Goal: Information Seeking & Learning: Learn about a topic

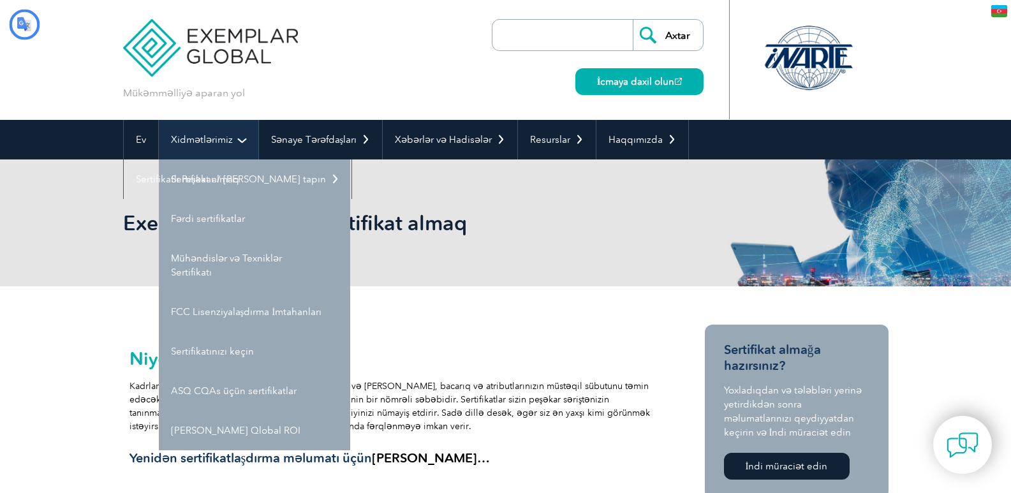
type input "."
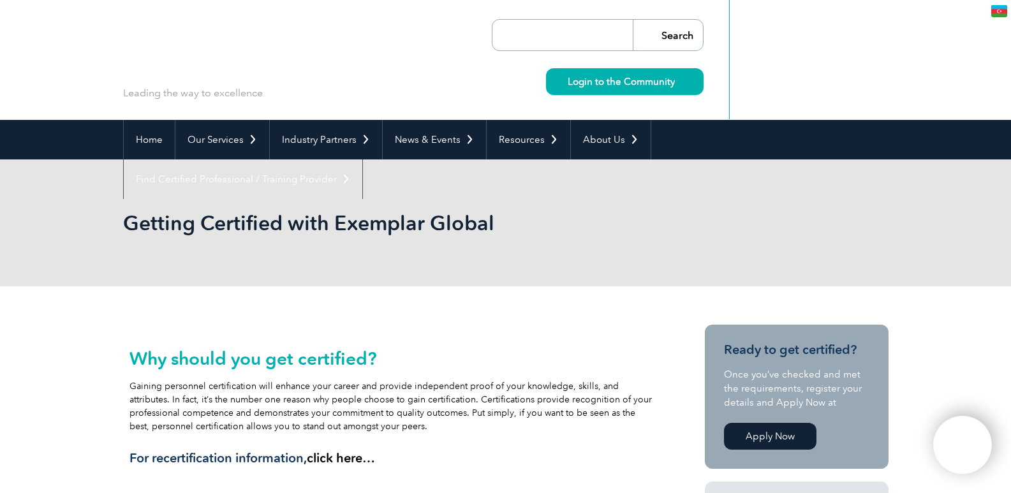
type input "Axtar"
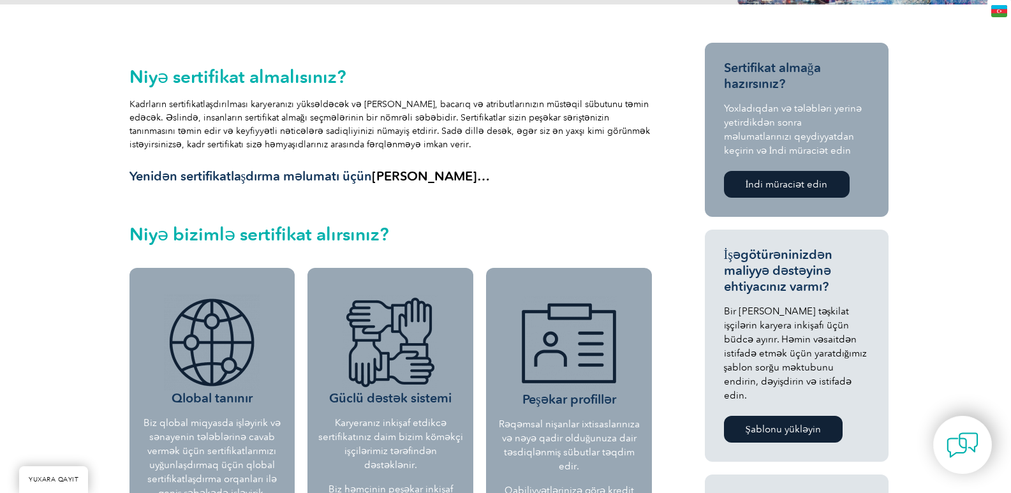
scroll to position [128, 0]
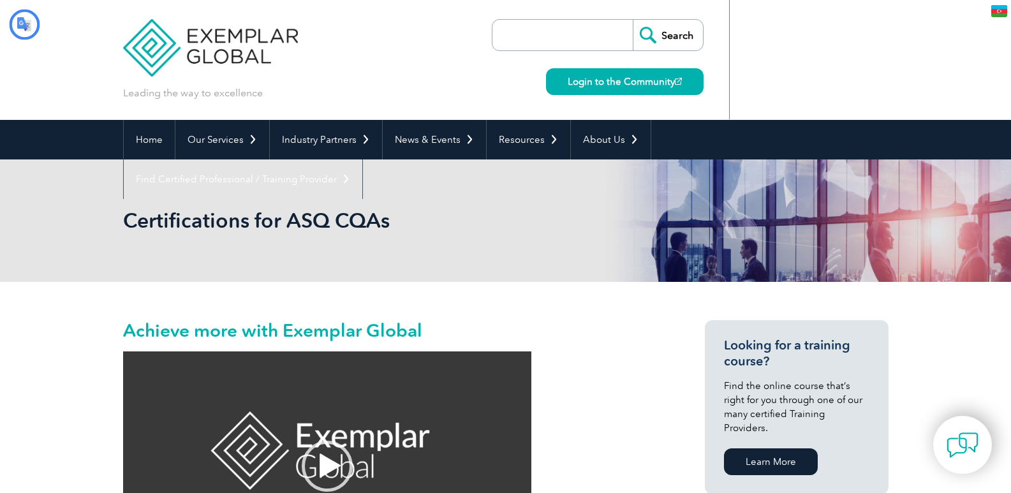
type input "Axtar"
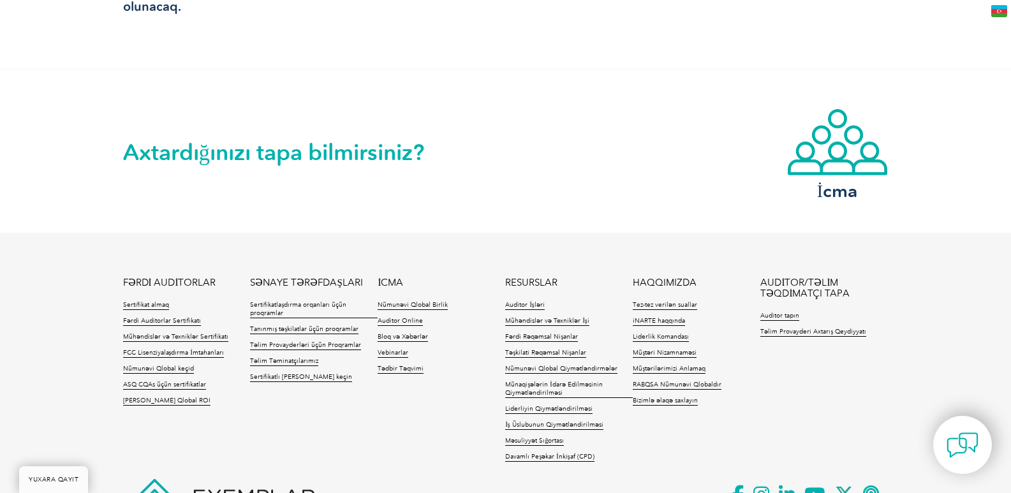
scroll to position [1447, 0]
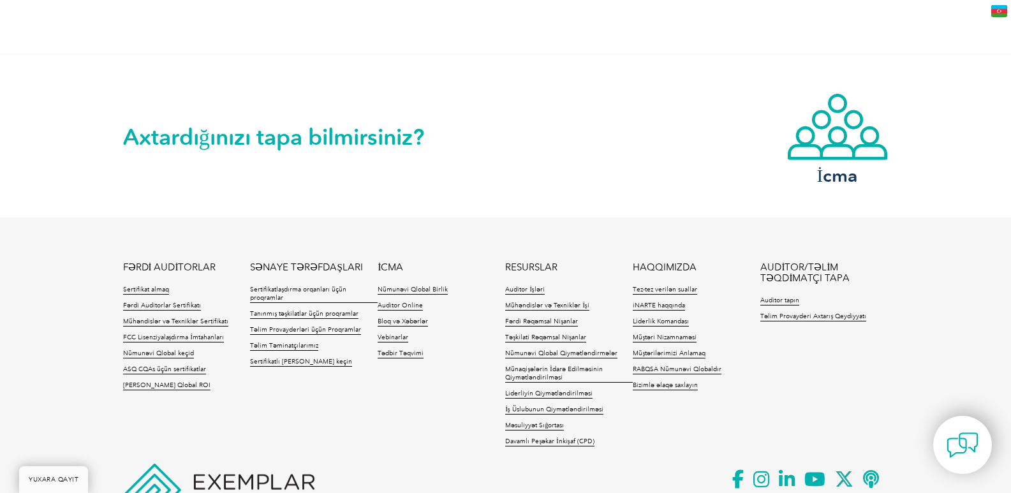
click at [233, 333] on li "FCC Lisenziyalaşdırma İmtahanları" at bounding box center [187, 341] width 128 height 16
click at [190, 302] on font "Fərdi Auditorlar Sertifikatı" at bounding box center [162, 306] width 78 height 8
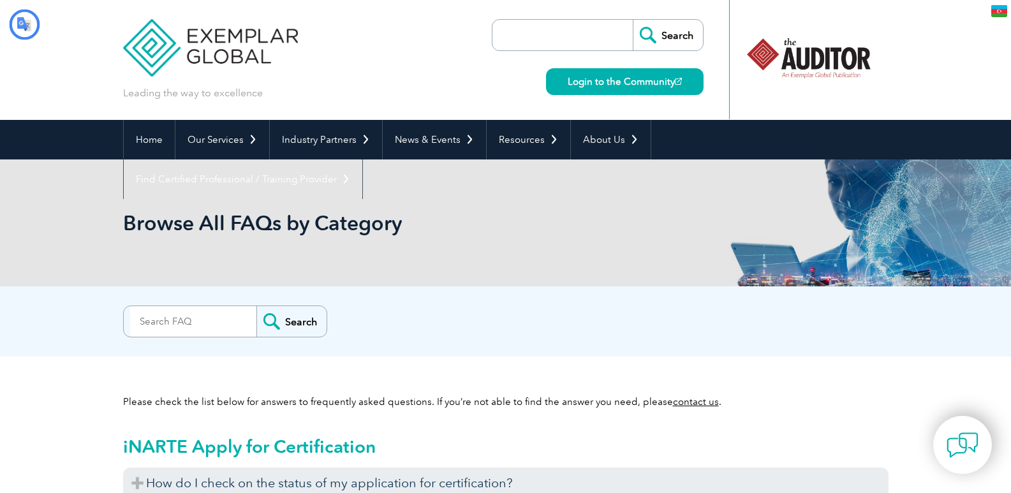
type input "Axtar"
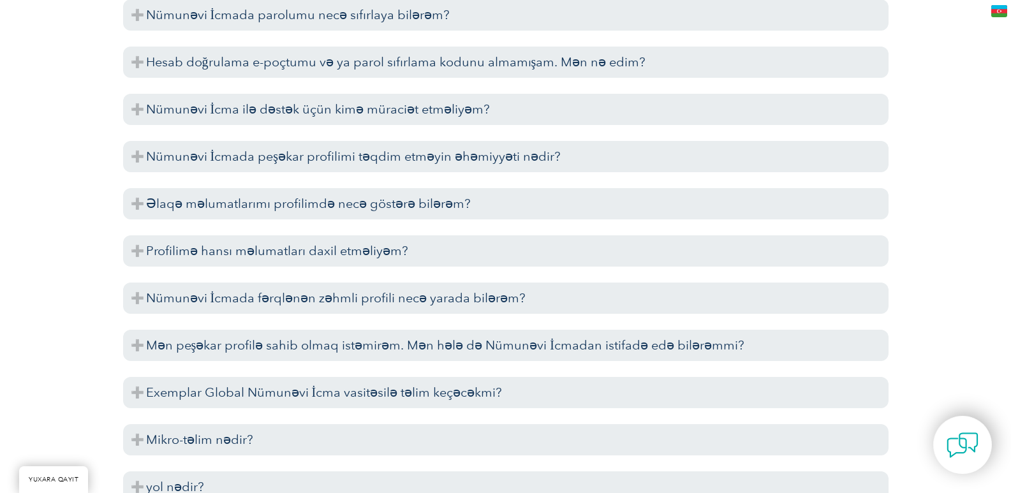
scroll to position [2550, 0]
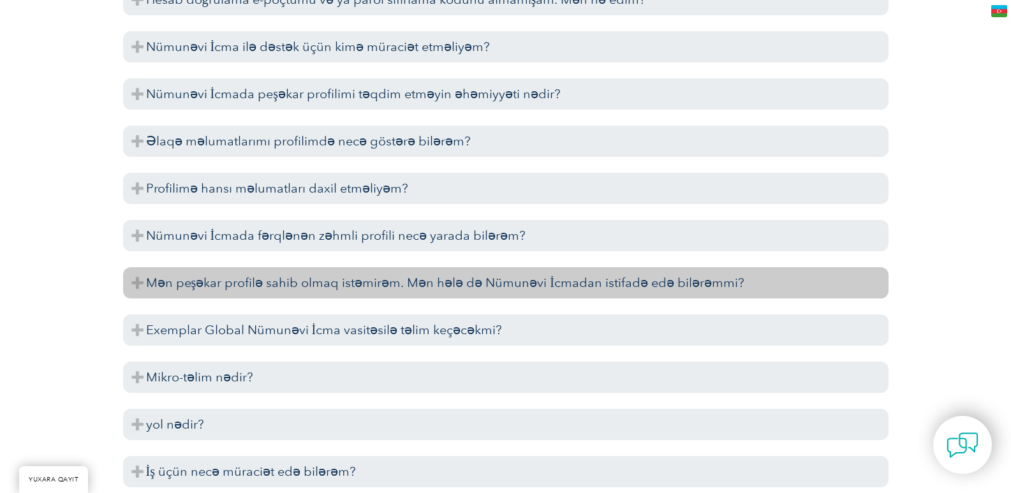
click at [547, 275] on font "Mən peşəkar profilə sahib olmaq istəmirəm. Mən hələ də Nümunəvi İcmadan istifad…" at bounding box center [445, 282] width 598 height 15
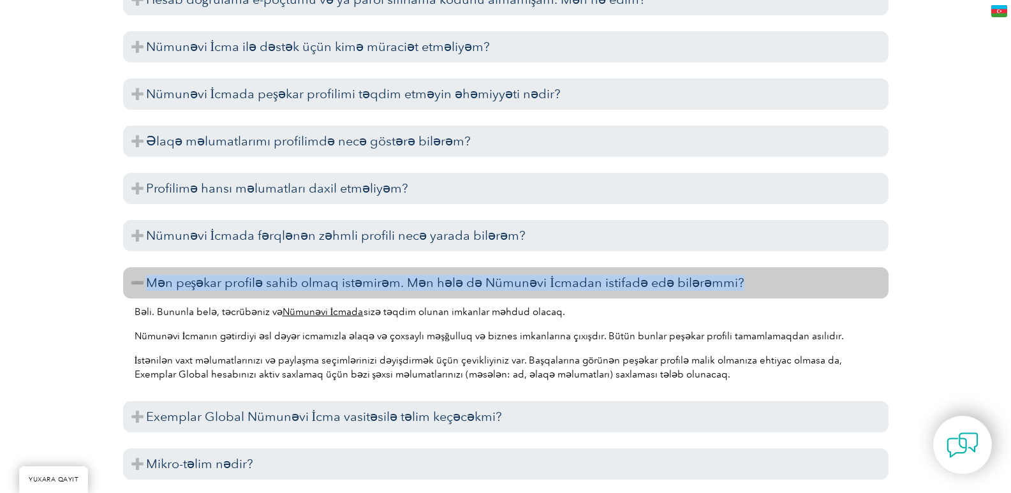
click at [547, 275] on font "Mən peşəkar profilə sahib olmaq istəmirəm. Mən hələ də Nümunəvi İcmadan istifad…" at bounding box center [445, 282] width 598 height 15
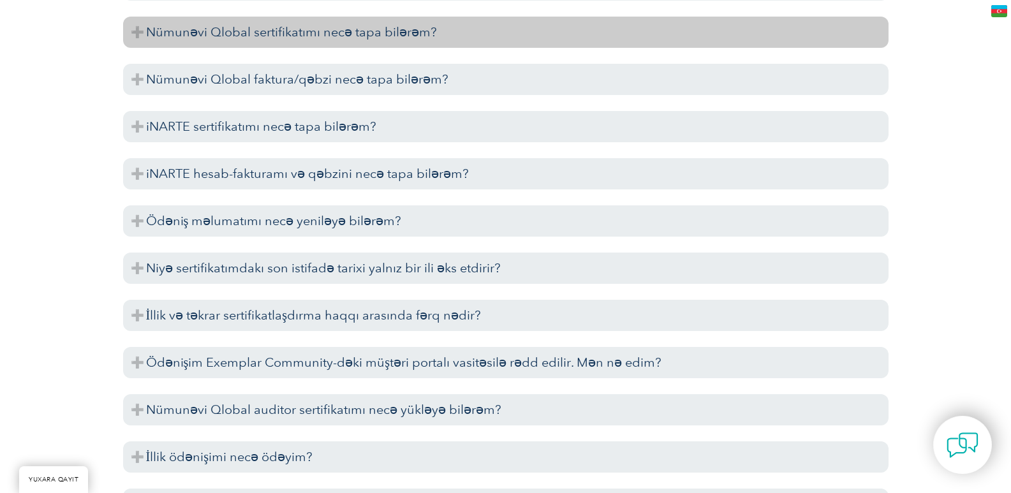
scroll to position [3124, 0]
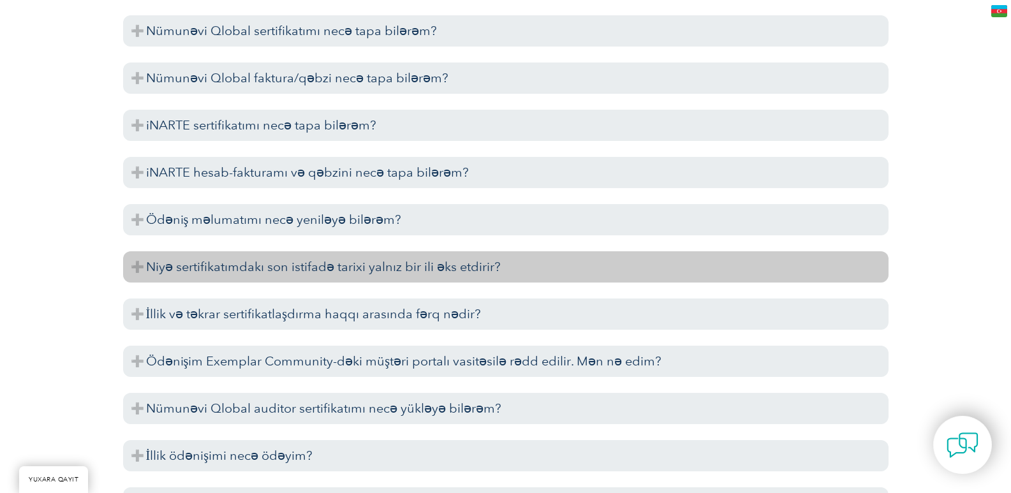
click at [537, 256] on h3 "Niyə sertifikatımdakı son istifadə tarixi yalnız bir ili əks etdirir?" at bounding box center [505, 266] width 765 height 31
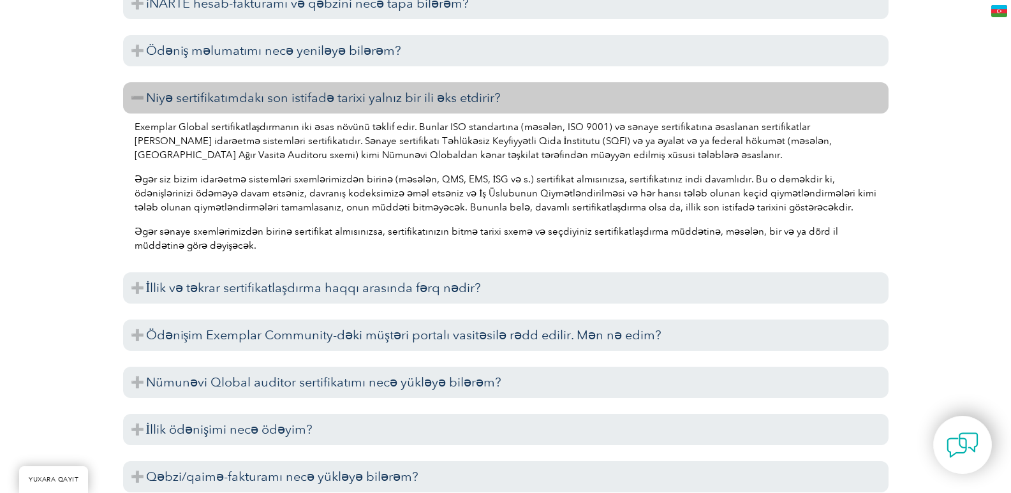
scroll to position [3315, 0]
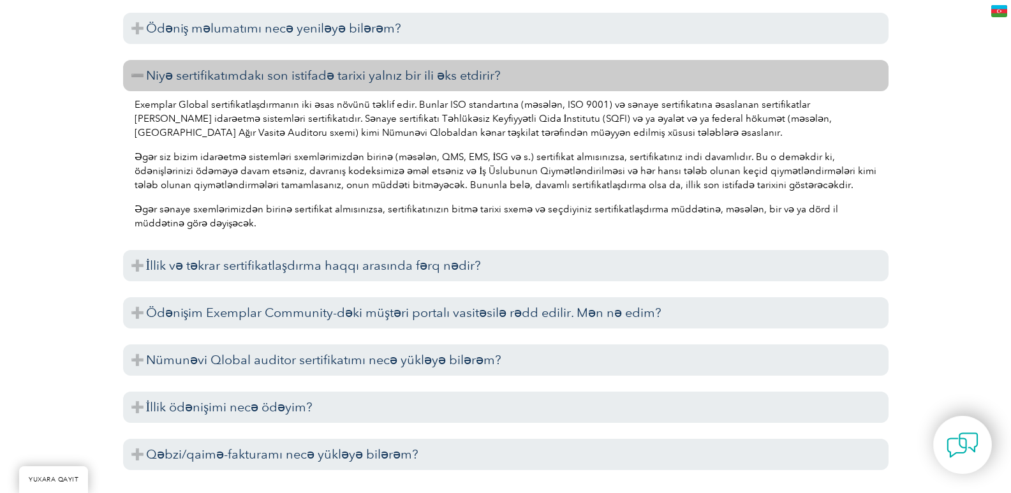
click at [537, 256] on h3 "İllik və təkrar sertifikatlaşdırma haqqı arasında fərq nədir?" at bounding box center [505, 265] width 765 height 31
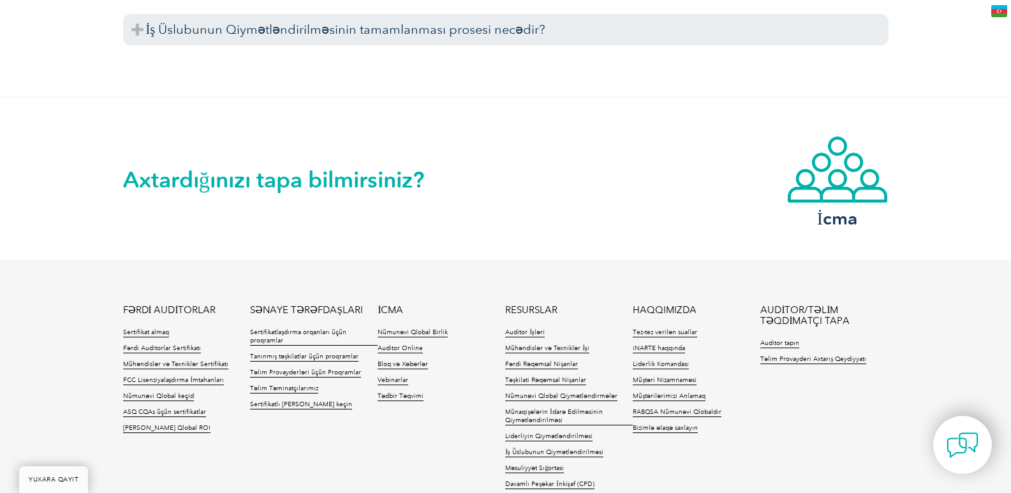
scroll to position [5164, 0]
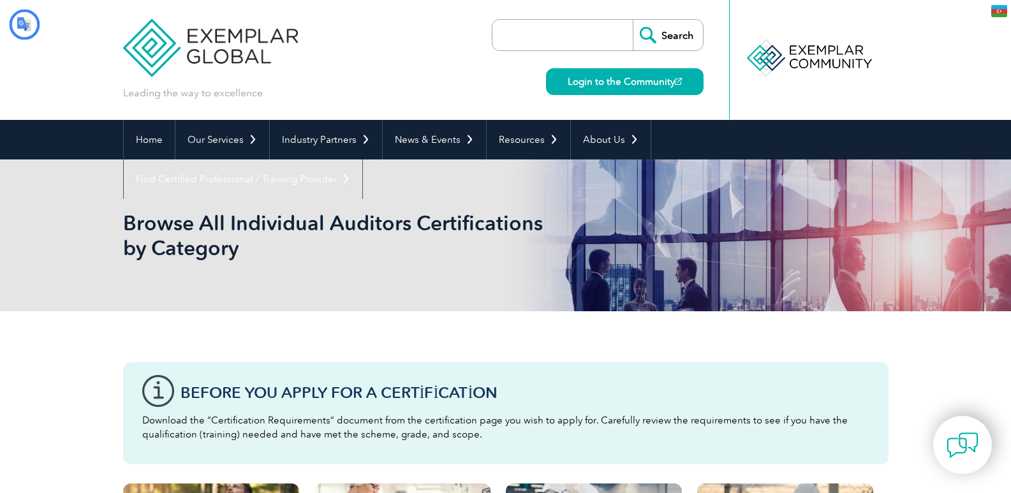
type input "Axtar"
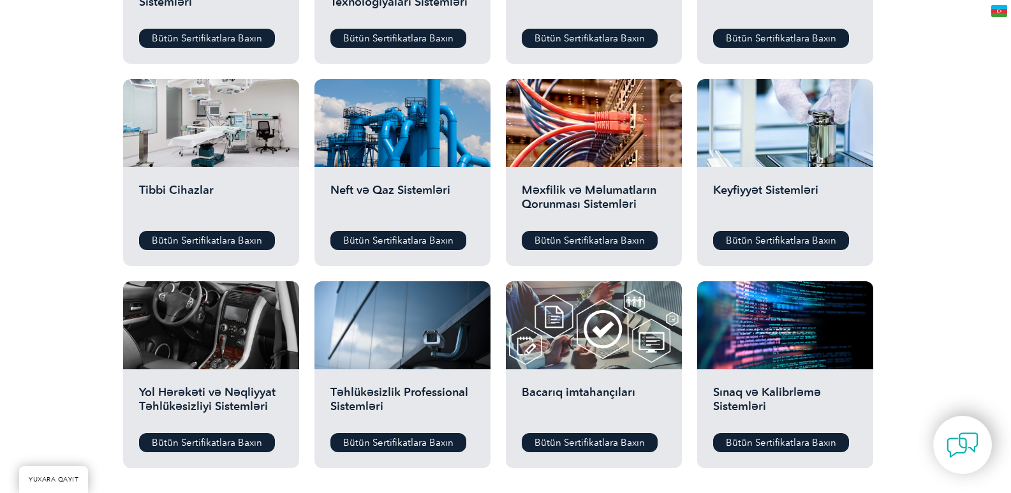
scroll to position [829, 0]
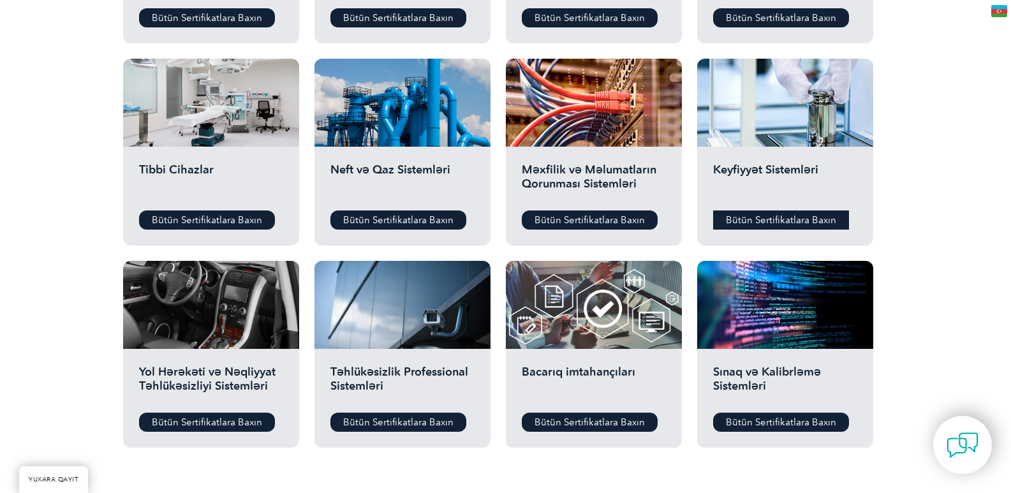
click at [788, 220] on font "Bütün Sertifikatlara Baxın" at bounding box center [781, 219] width 110 height 11
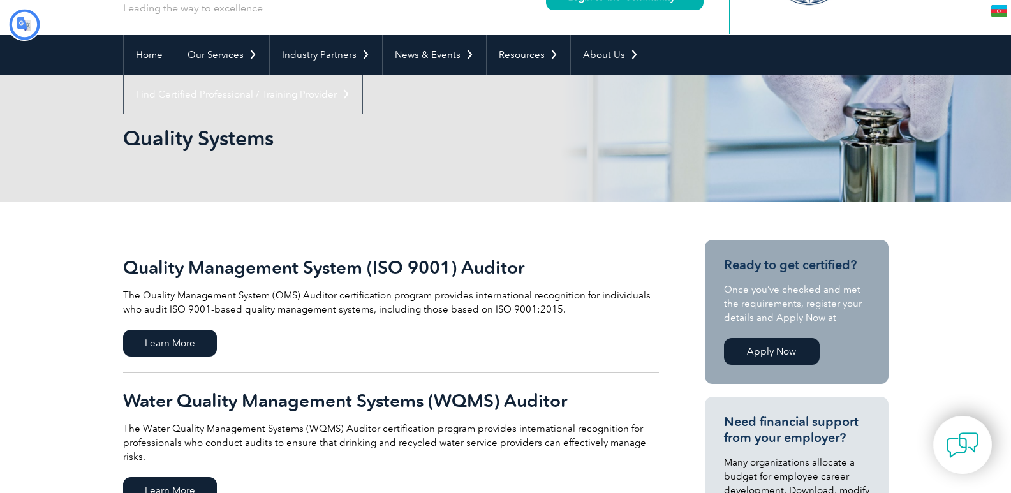
type input "Axtar"
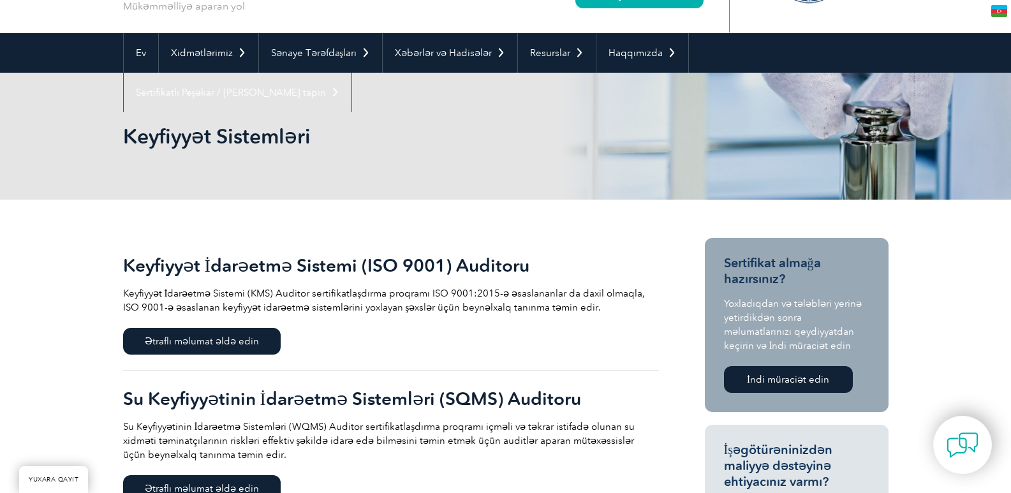
scroll to position [255, 0]
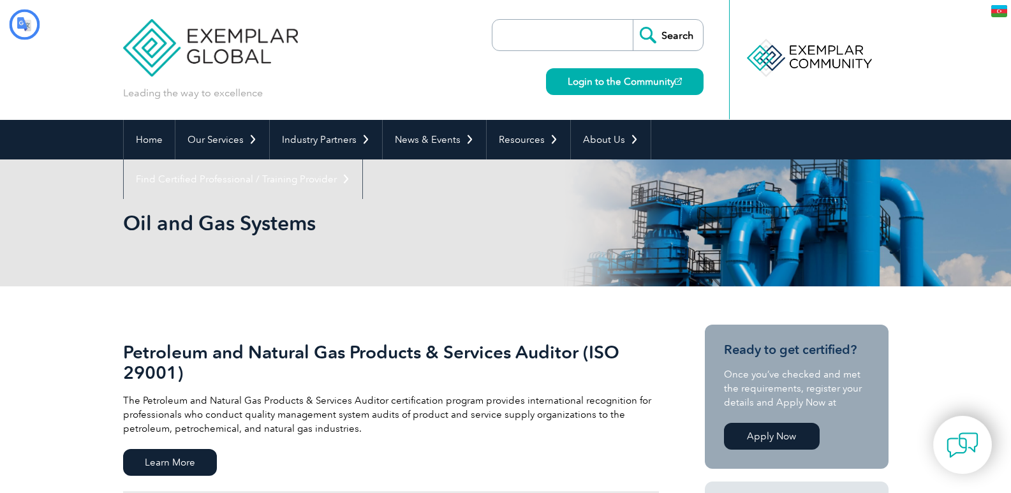
type input "Axtar"
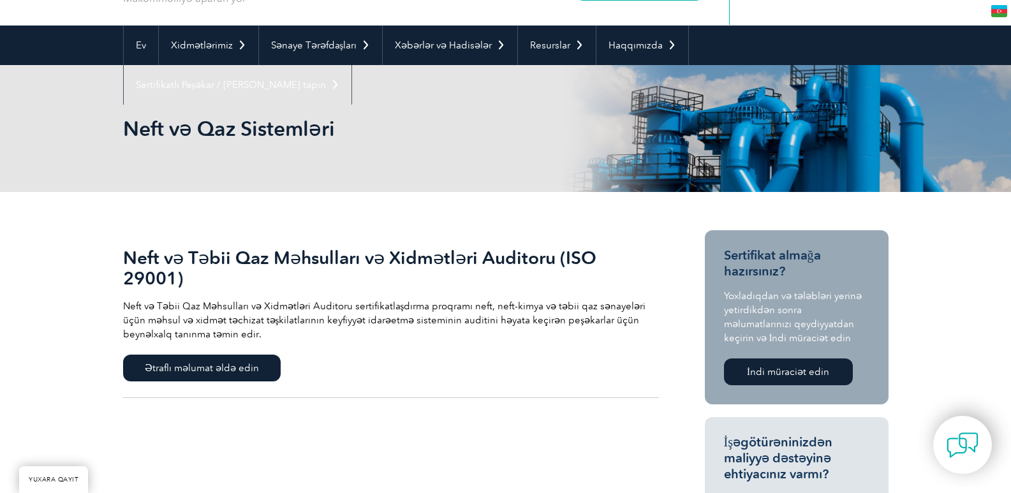
scroll to position [191, 0]
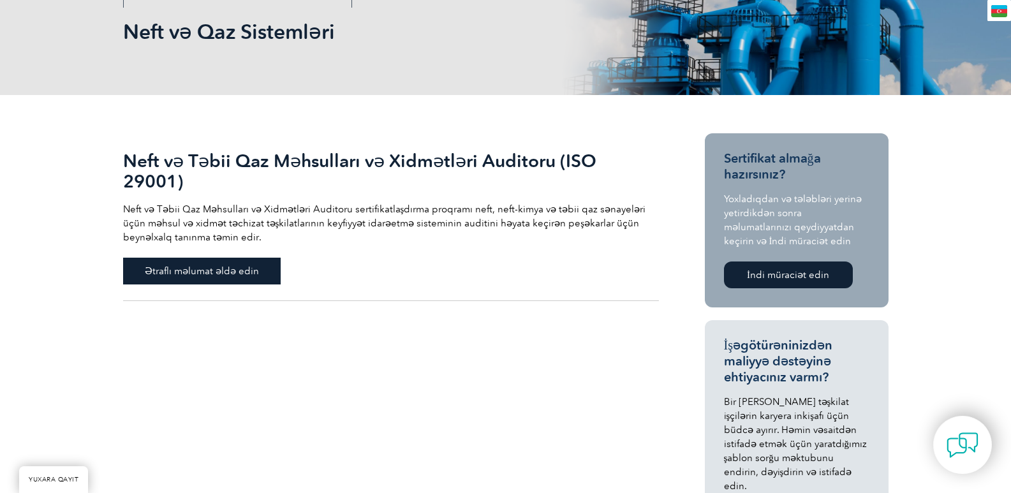
click at [261, 258] on span "Ətraflı məlumat əldə edin" at bounding box center [201, 271] width 157 height 27
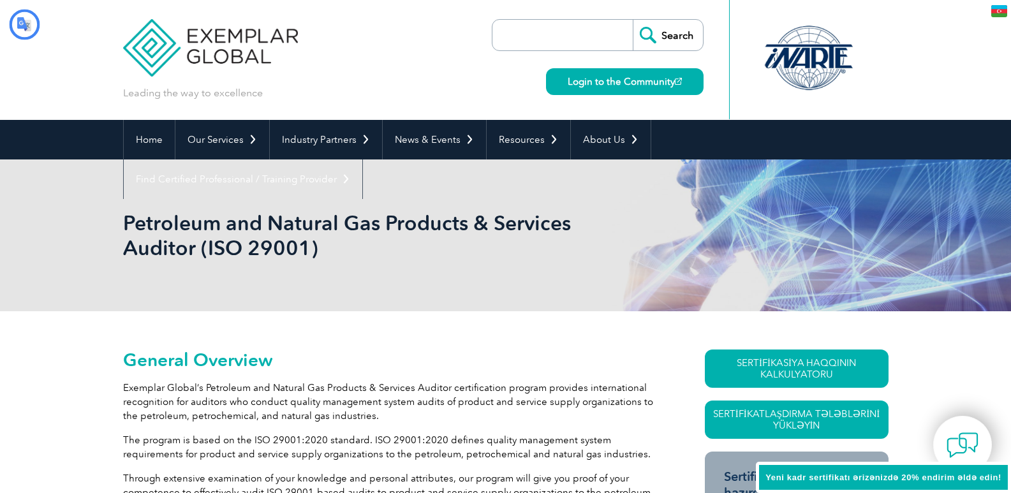
type input "Axtar"
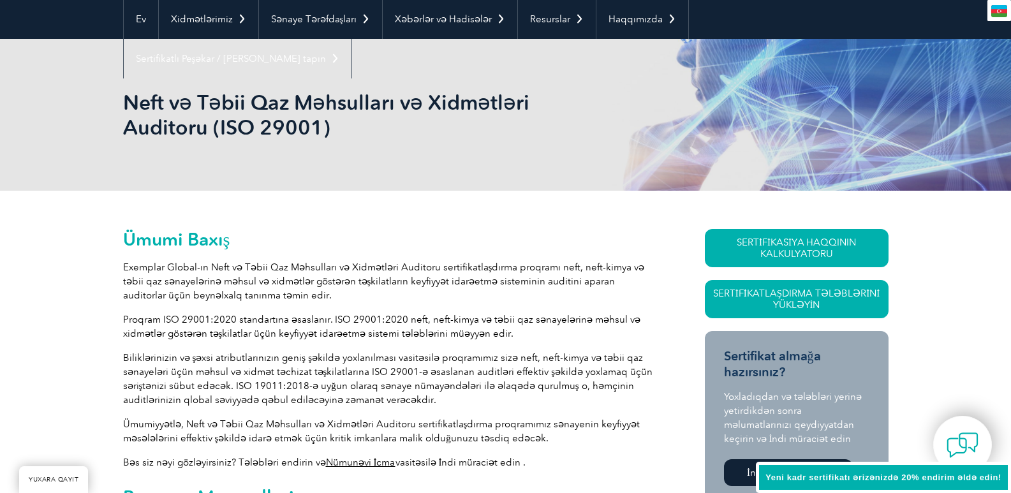
scroll to position [319, 0]
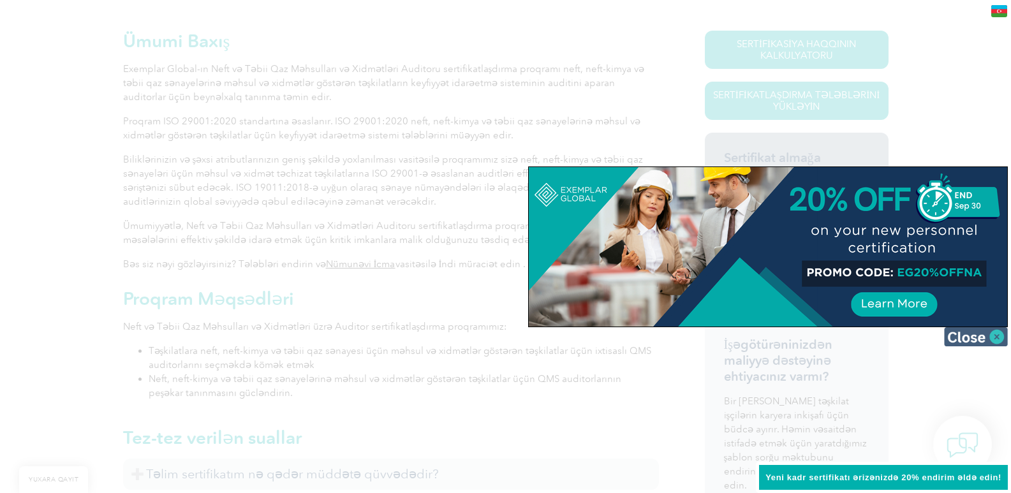
click at [998, 333] on img at bounding box center [976, 336] width 64 height 19
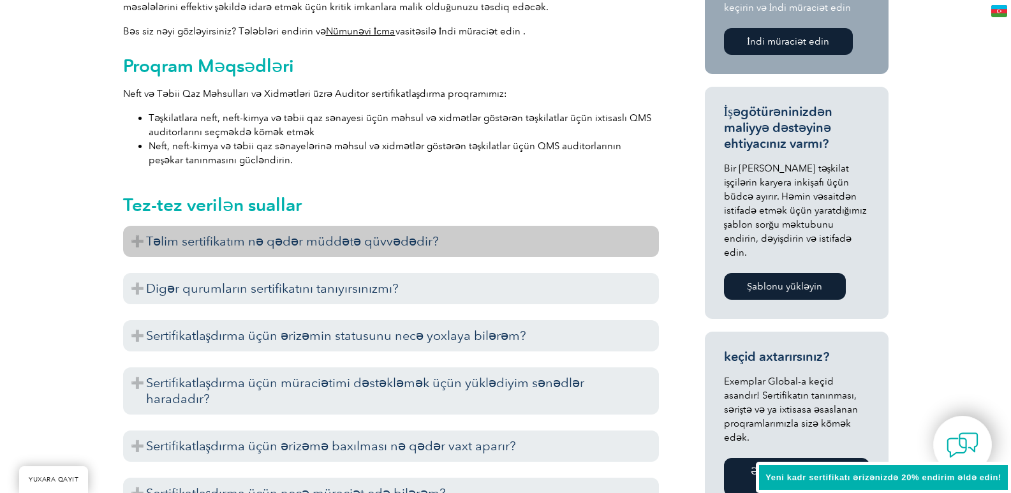
scroll to position [574, 0]
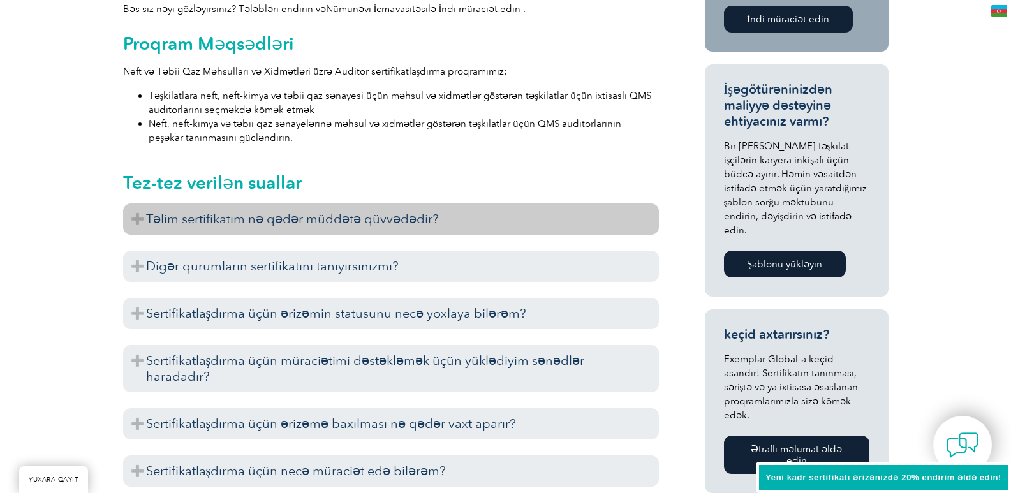
click at [437, 218] on h3 "Təlim sertifikatım nə qədər müddətə qüvvədədir?" at bounding box center [391, 218] width 536 height 31
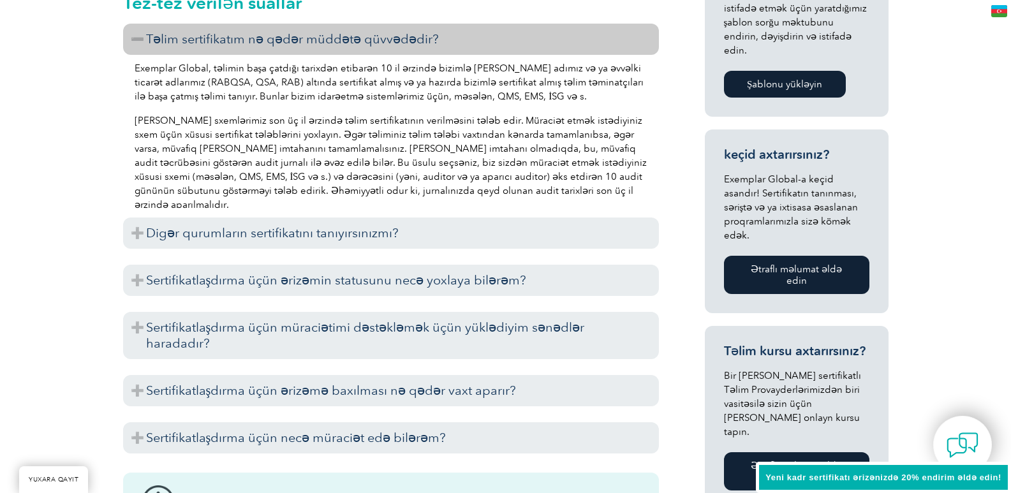
scroll to position [765, 0]
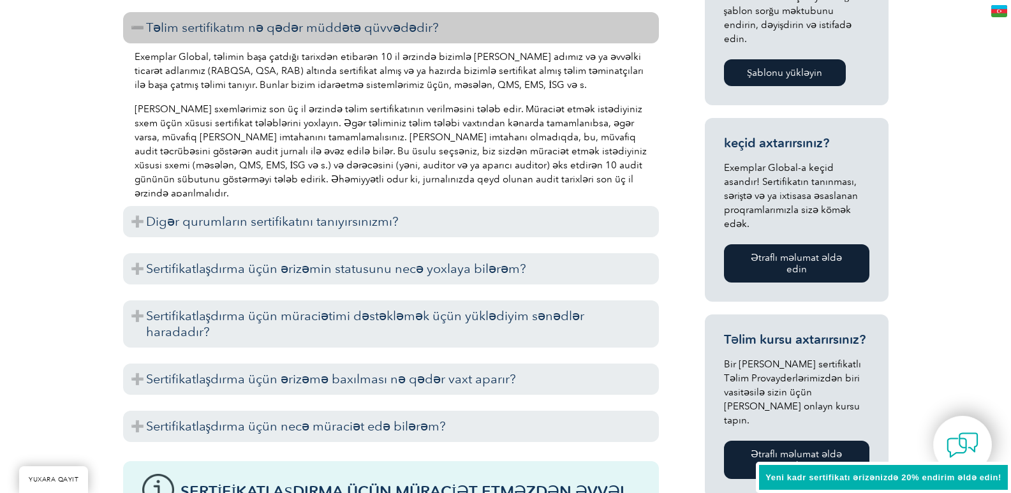
click at [435, 217] on h3 "Digər qurumların sertifikatını tanıyırsınızmı?" at bounding box center [391, 221] width 536 height 31
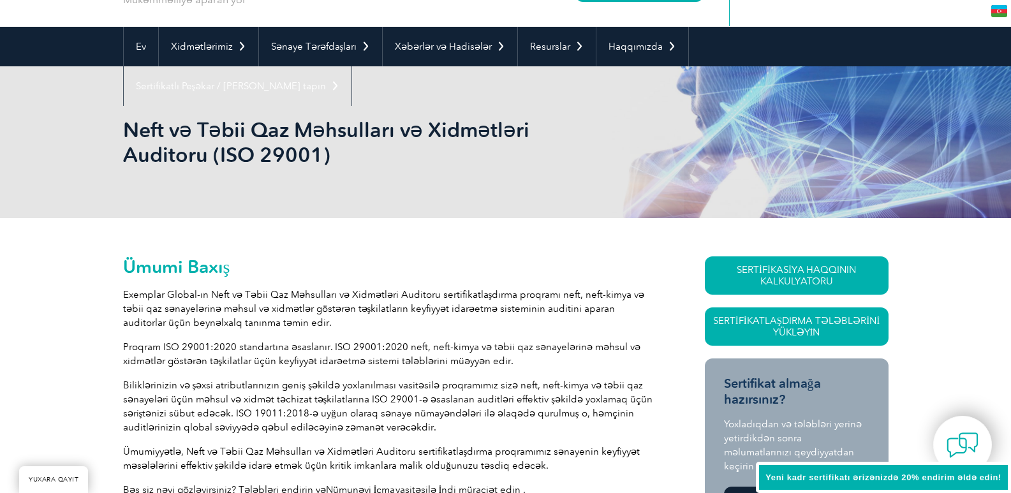
scroll to position [191, 0]
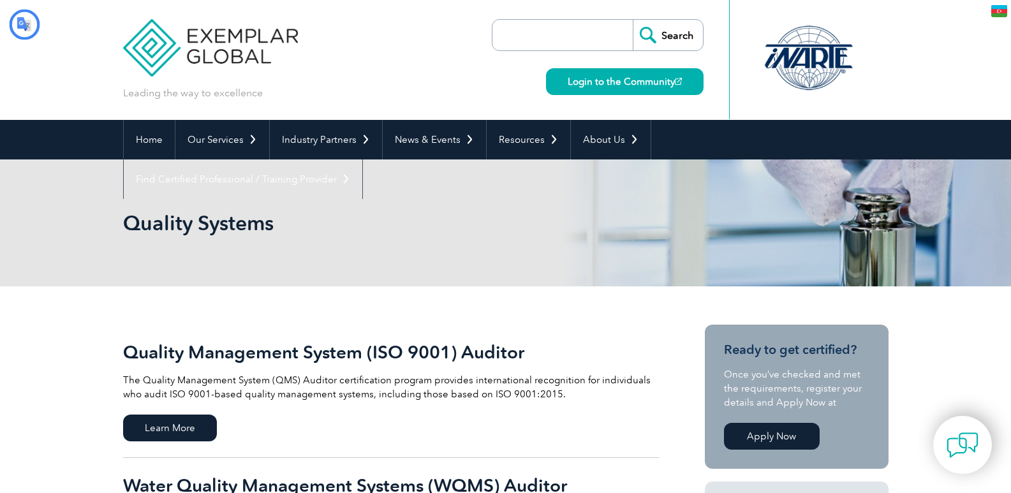
type input "Axtar"
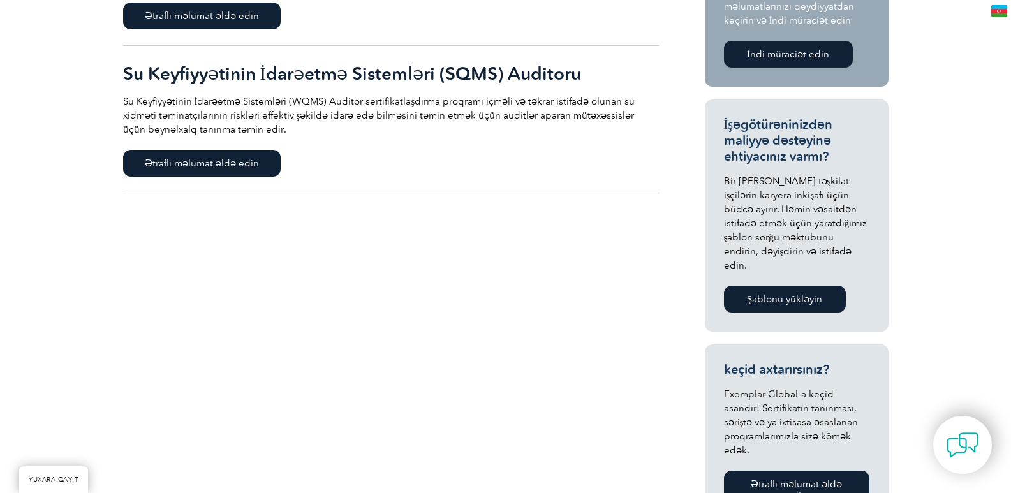
scroll to position [574, 0]
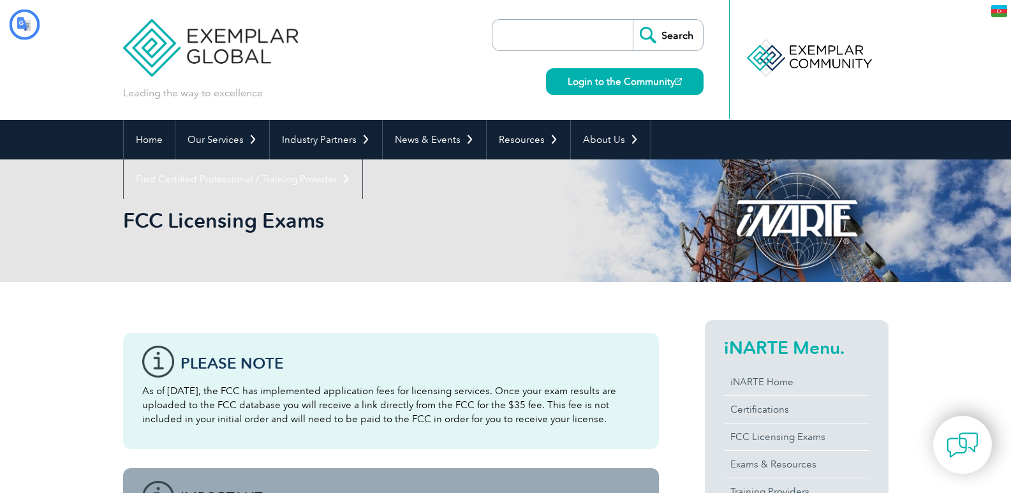
type input "Axtar"
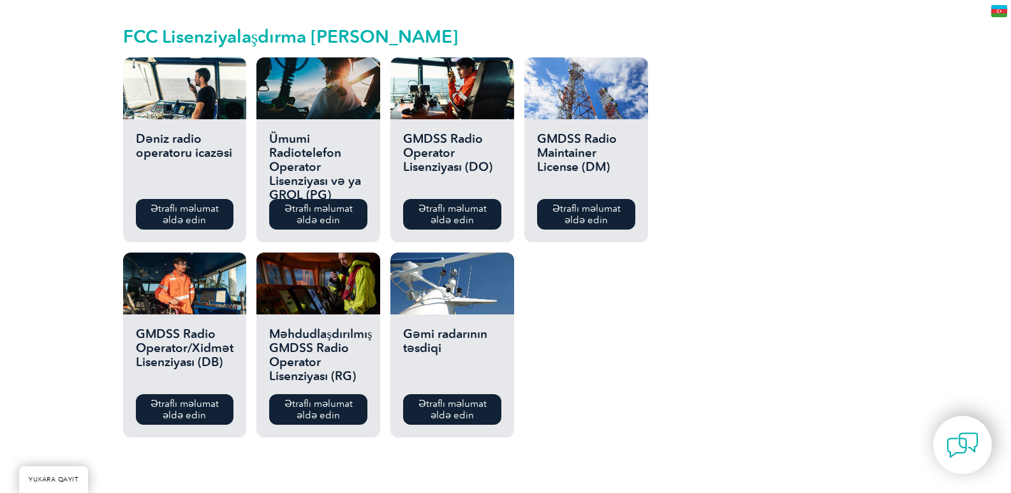
scroll to position [1466, 0]
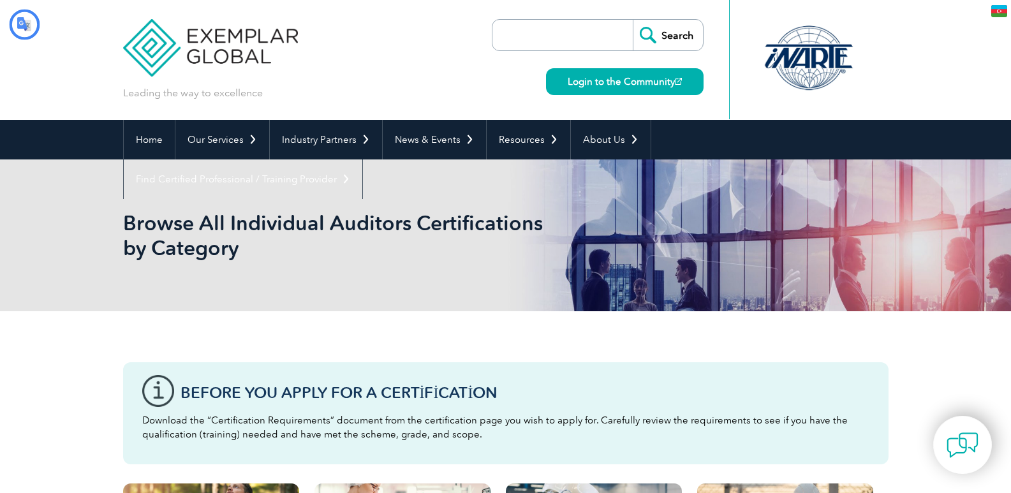
type input "Axtar"
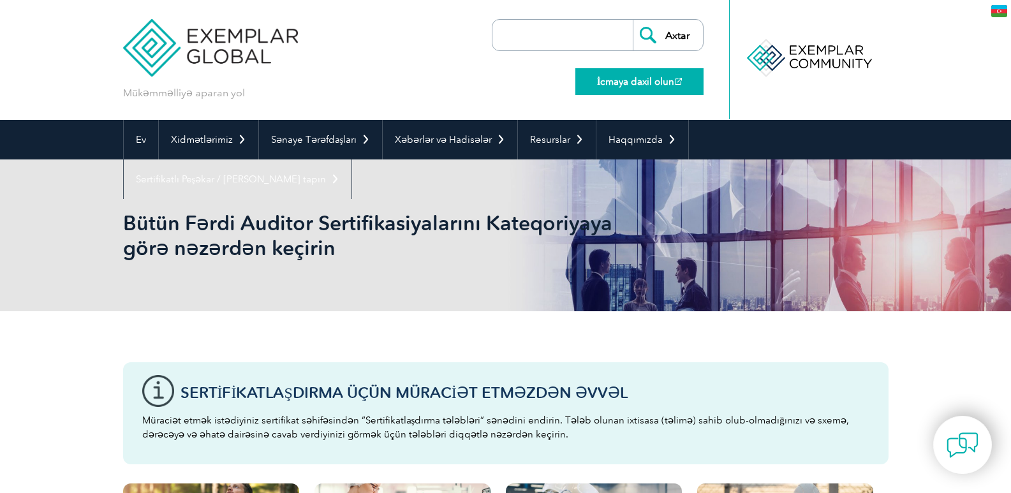
click at [644, 69] on link "İcmaya daxil olun" at bounding box center [639, 81] width 128 height 27
